Goal: Task Accomplishment & Management: Use online tool/utility

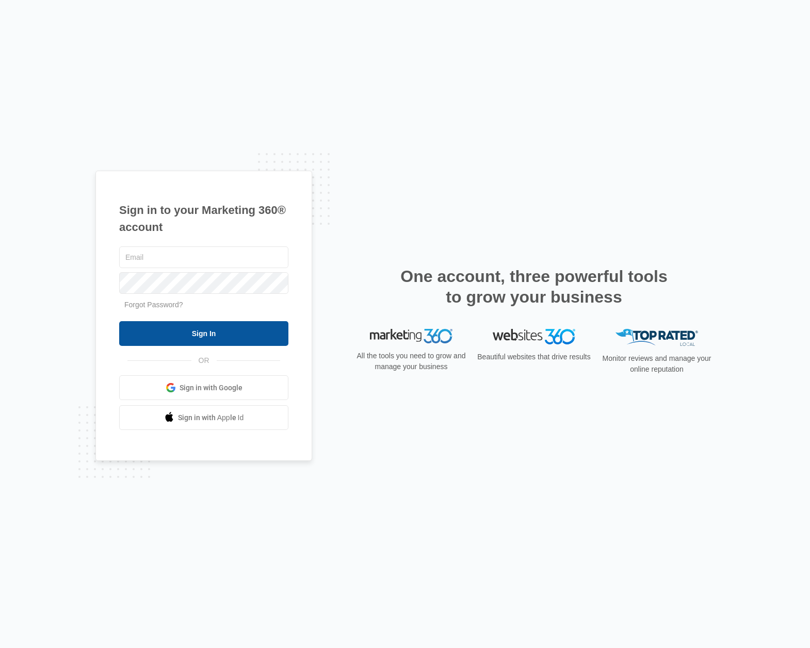
type input "[PERSON_NAME][EMAIL_ADDRESS][PERSON_NAME][DOMAIN_NAME]"
click at [236, 336] on input "Sign In" at bounding box center [203, 333] width 169 height 25
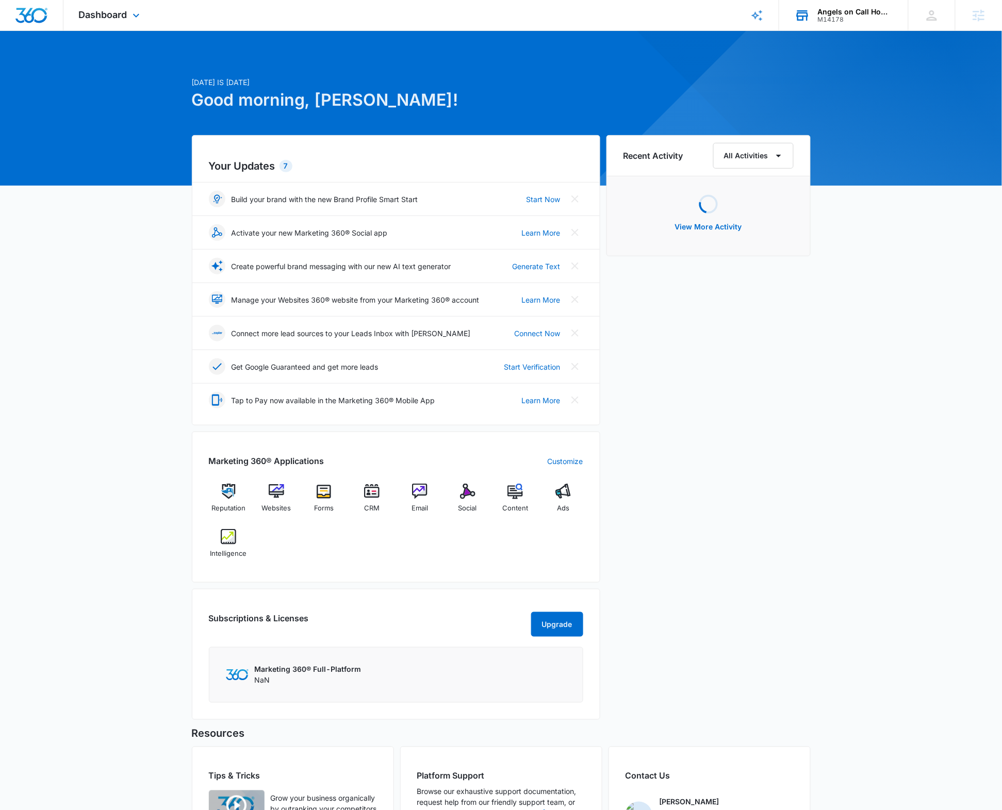
click at [841, 8] on div "Angels on Call Homecare" at bounding box center [855, 12] width 75 height 8
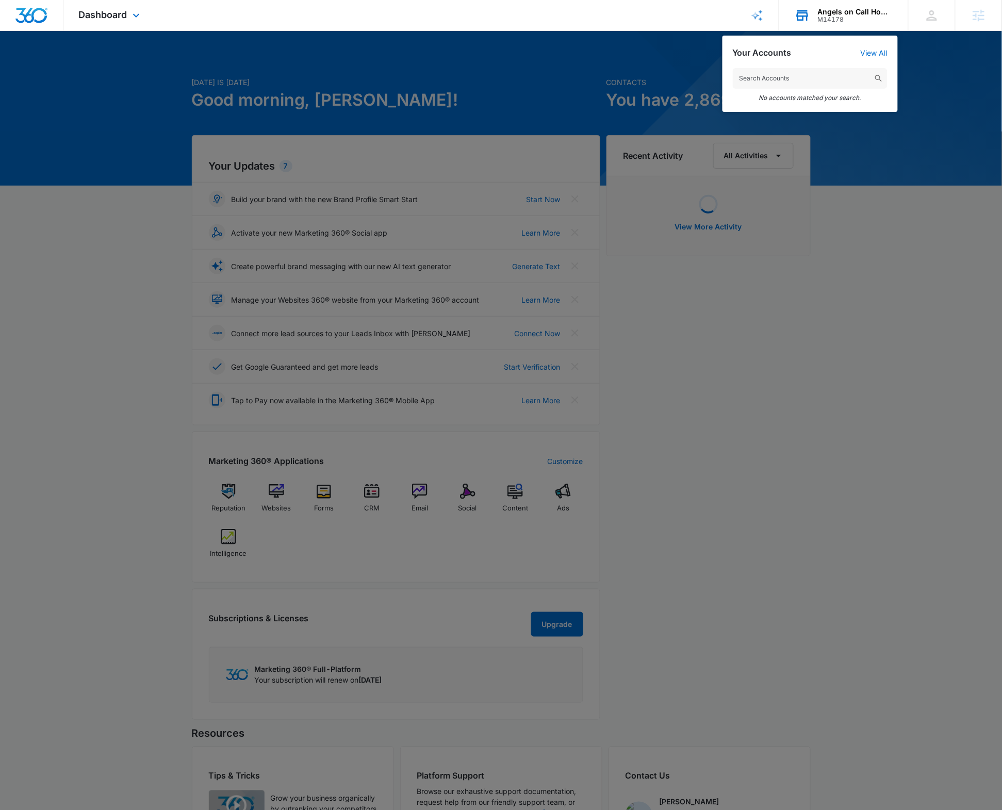
click at [756, 98] on em "No accounts matched your search." at bounding box center [810, 98] width 155 height 8
click at [762, 77] on input "text" at bounding box center [810, 78] width 155 height 21
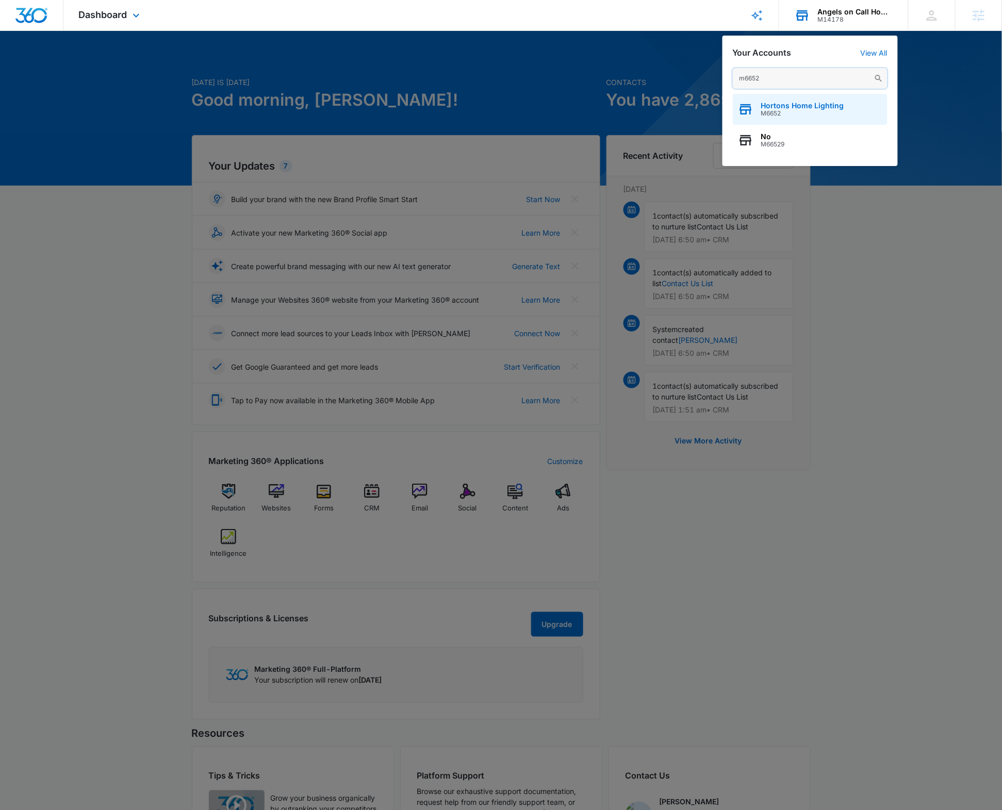
type input "m6652"
click at [768, 108] on span "Hortons Home Lighting" at bounding box center [802, 106] width 83 height 8
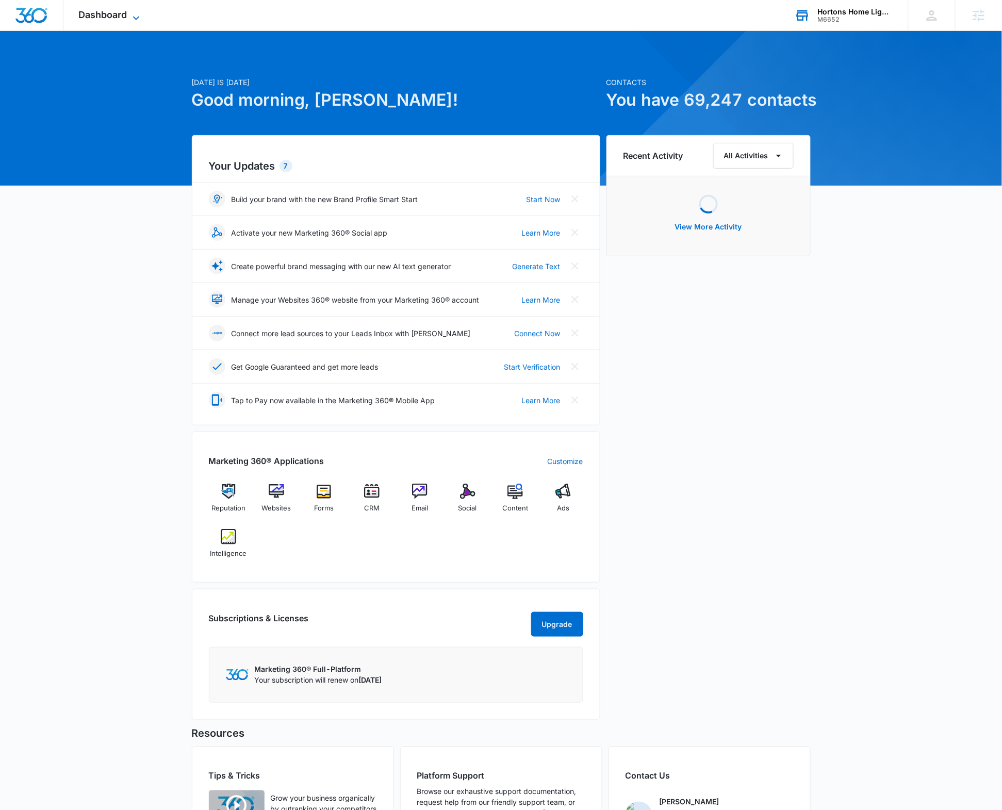
click at [99, 13] on span "Dashboard" at bounding box center [103, 14] width 48 height 11
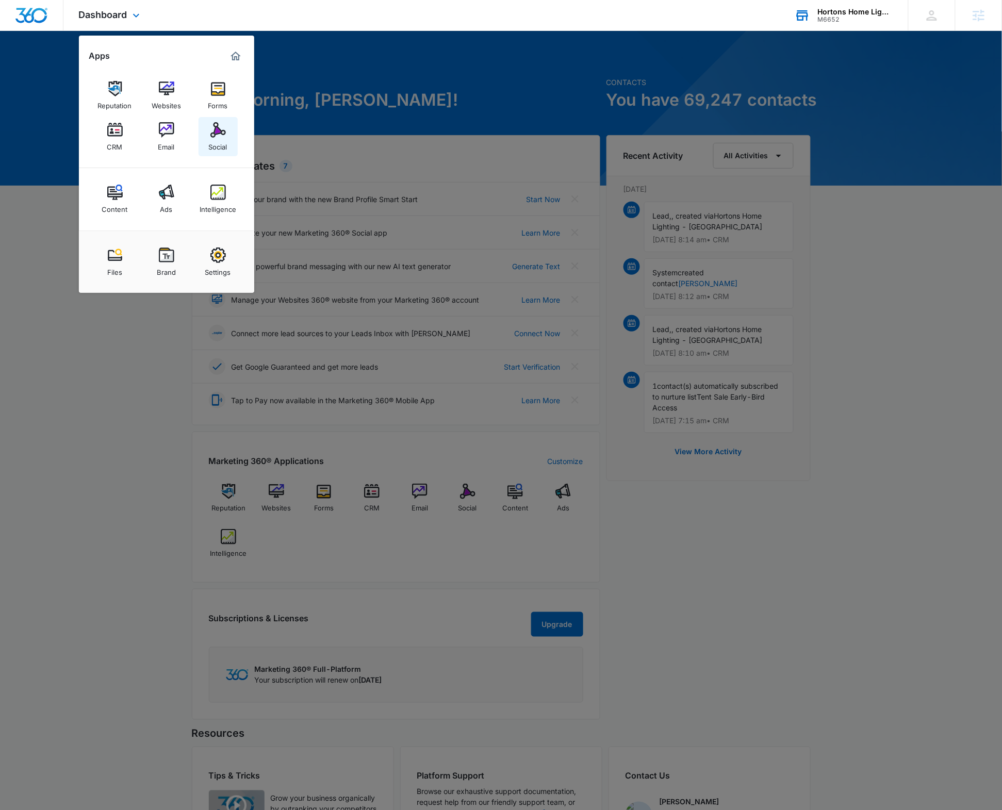
click at [209, 129] on link "Social" at bounding box center [218, 136] width 39 height 39
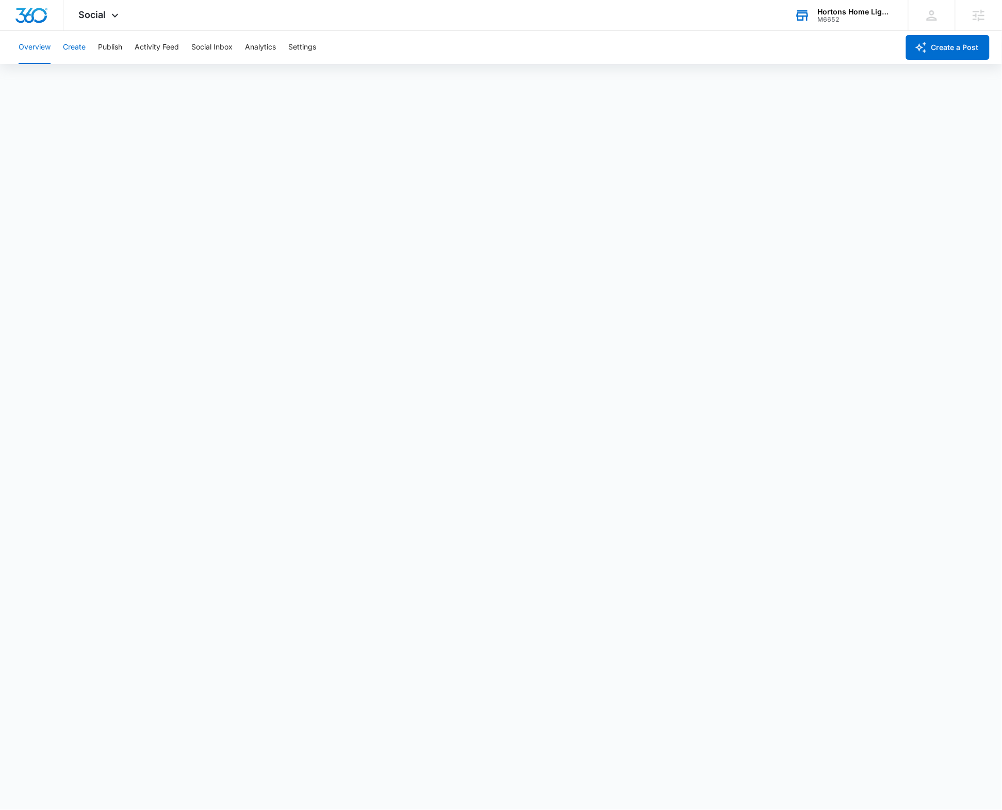
click at [80, 48] on button "Create" at bounding box center [74, 47] width 23 height 33
click at [70, 43] on button "Create" at bounding box center [74, 47] width 23 height 33
click at [914, 49] on button "Create a Post" at bounding box center [948, 47] width 84 height 25
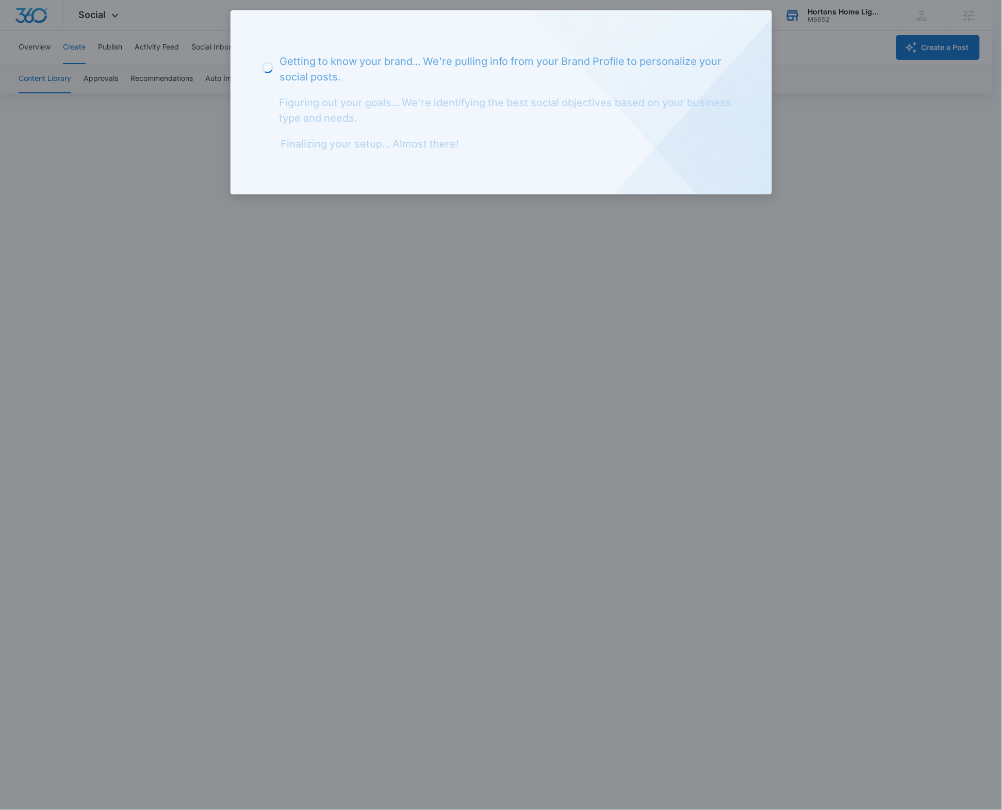
click at [691, 215] on div at bounding box center [501, 405] width 1002 height 810
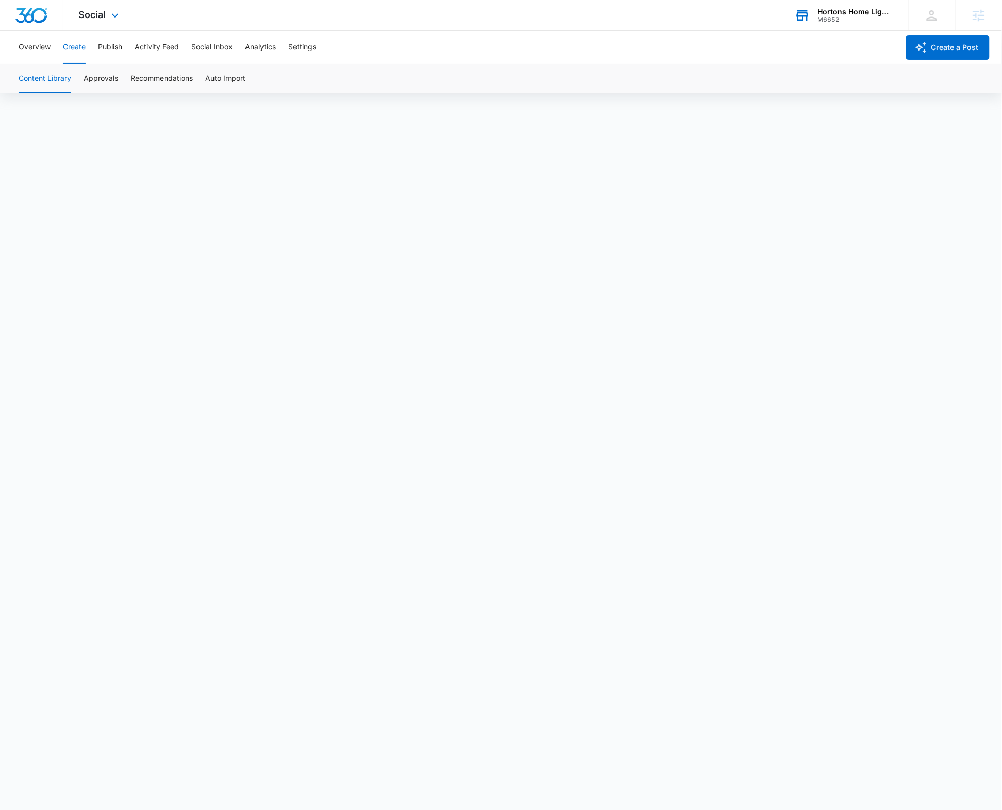
scroll to position [8, 0]
click at [103, 70] on button "Approvals" at bounding box center [101, 78] width 35 height 29
